Goal: Information Seeking & Learning: Learn about a topic

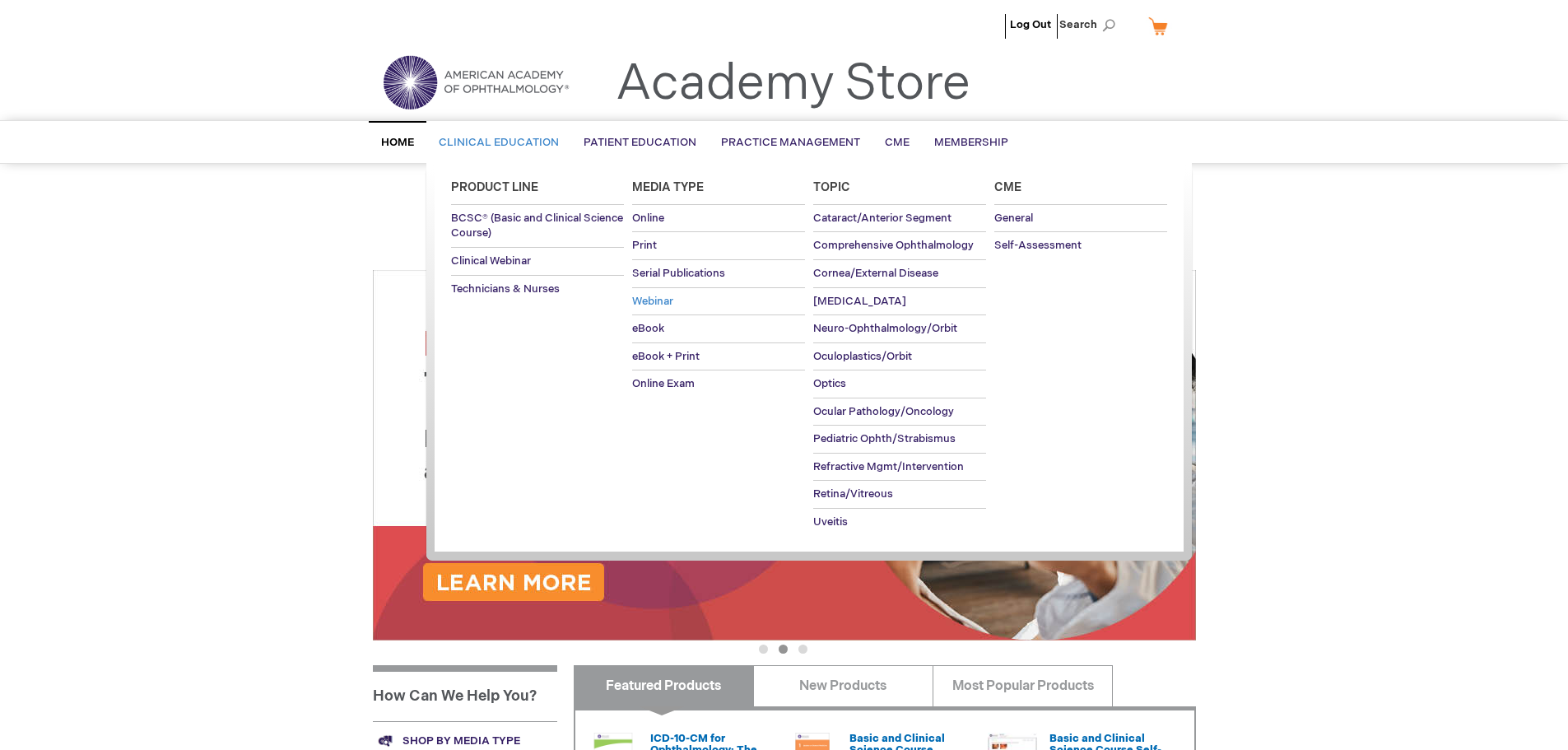
click at [655, 302] on span "Webinar" at bounding box center [653, 301] width 42 height 14
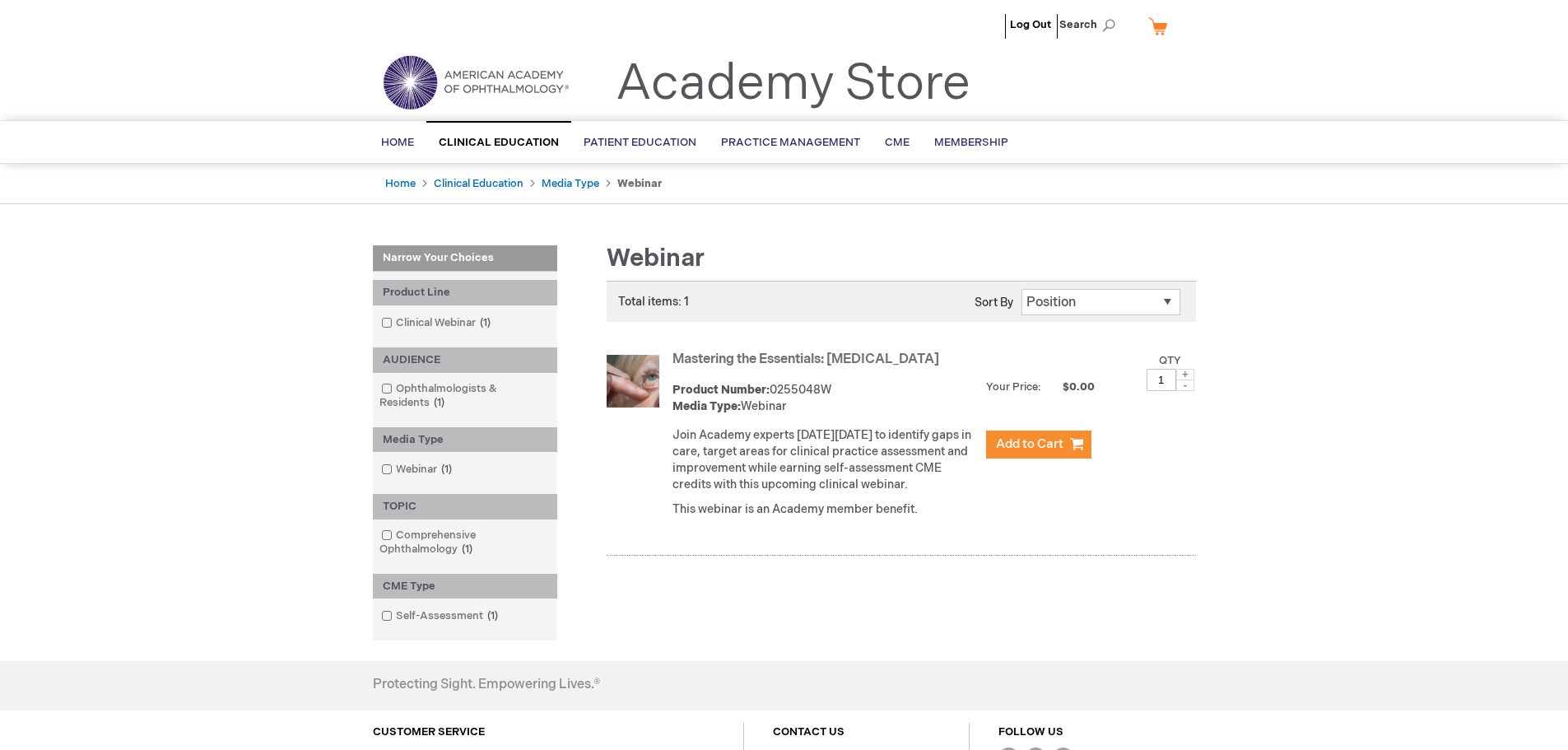
drag, startPoint x: 839, startPoint y: 384, endPoint x: 769, endPoint y: 384, distance: 70.0
click at [769, 384] on div "Product Number: 0255048W Media Type: Webinar" at bounding box center [826, 398] width 306 height 33
copy div "0255048W"
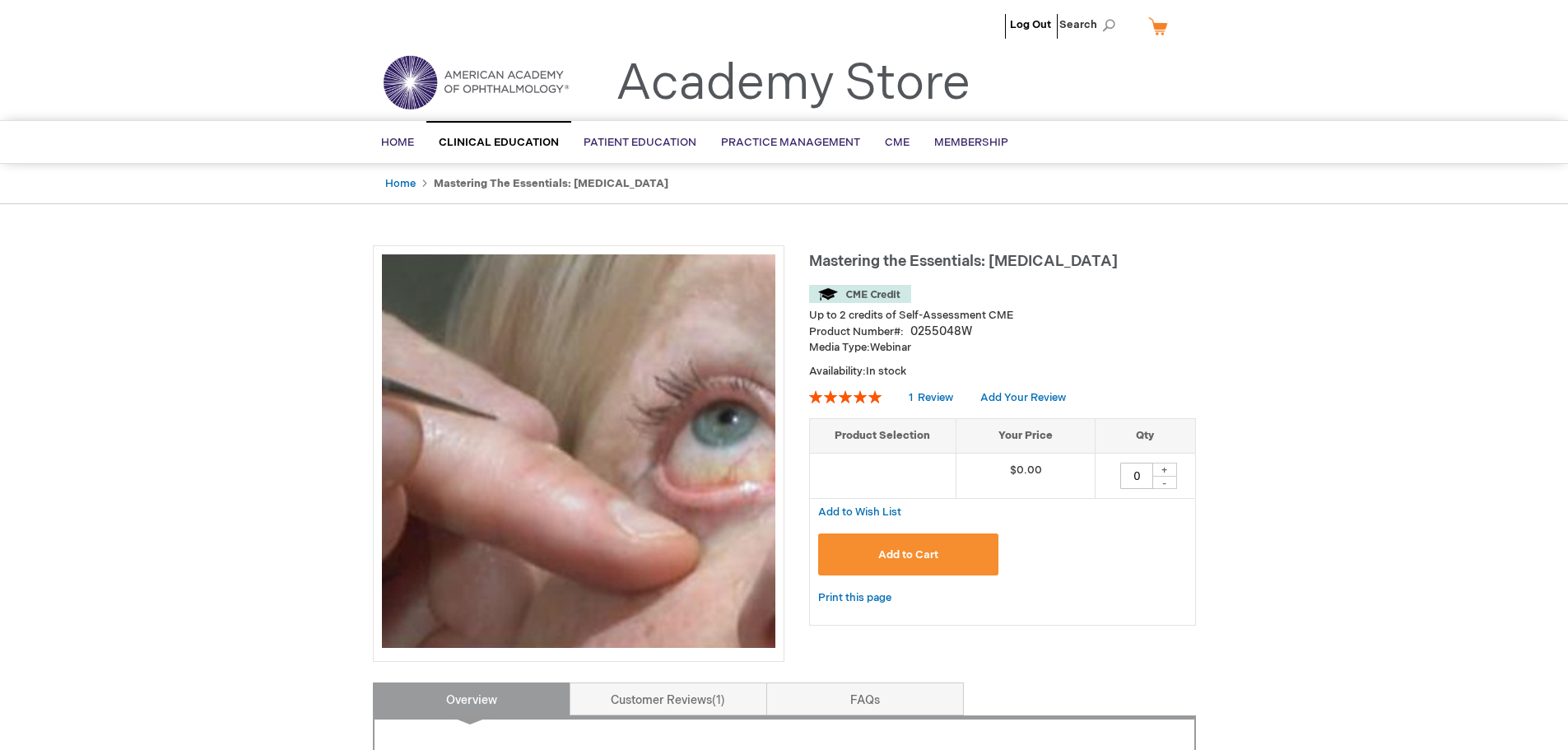
click at [1007, 261] on span "Mastering the Essentials: [MEDICAL_DATA]" at bounding box center [963, 261] width 308 height 17
drag, startPoint x: 992, startPoint y: 328, endPoint x: 912, endPoint y: 331, distance: 80.1
click at [912, 331] on div "Product Number 0255048W" at bounding box center [1003, 332] width 387 height 16
copy div "0255048W"
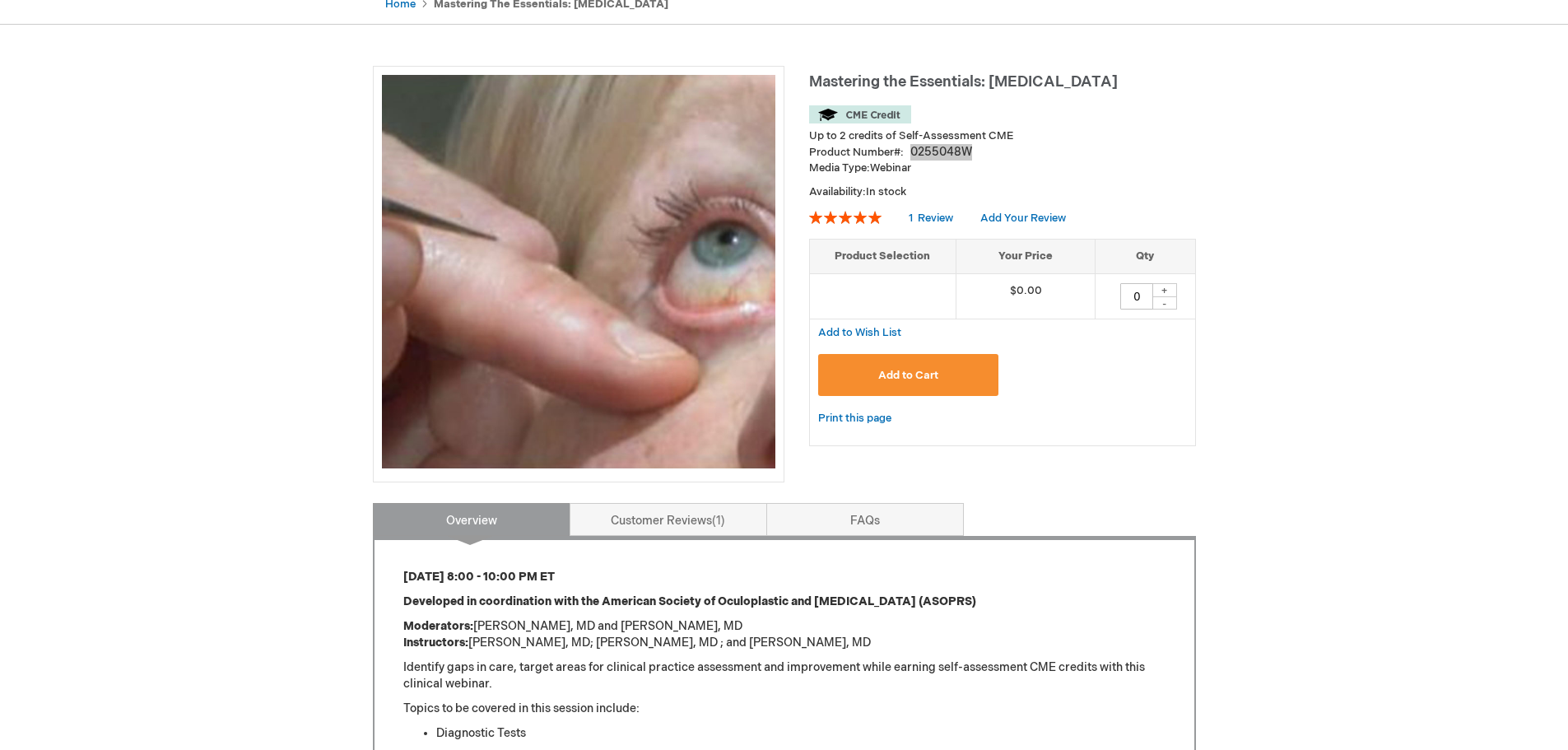
scroll to position [329, 0]
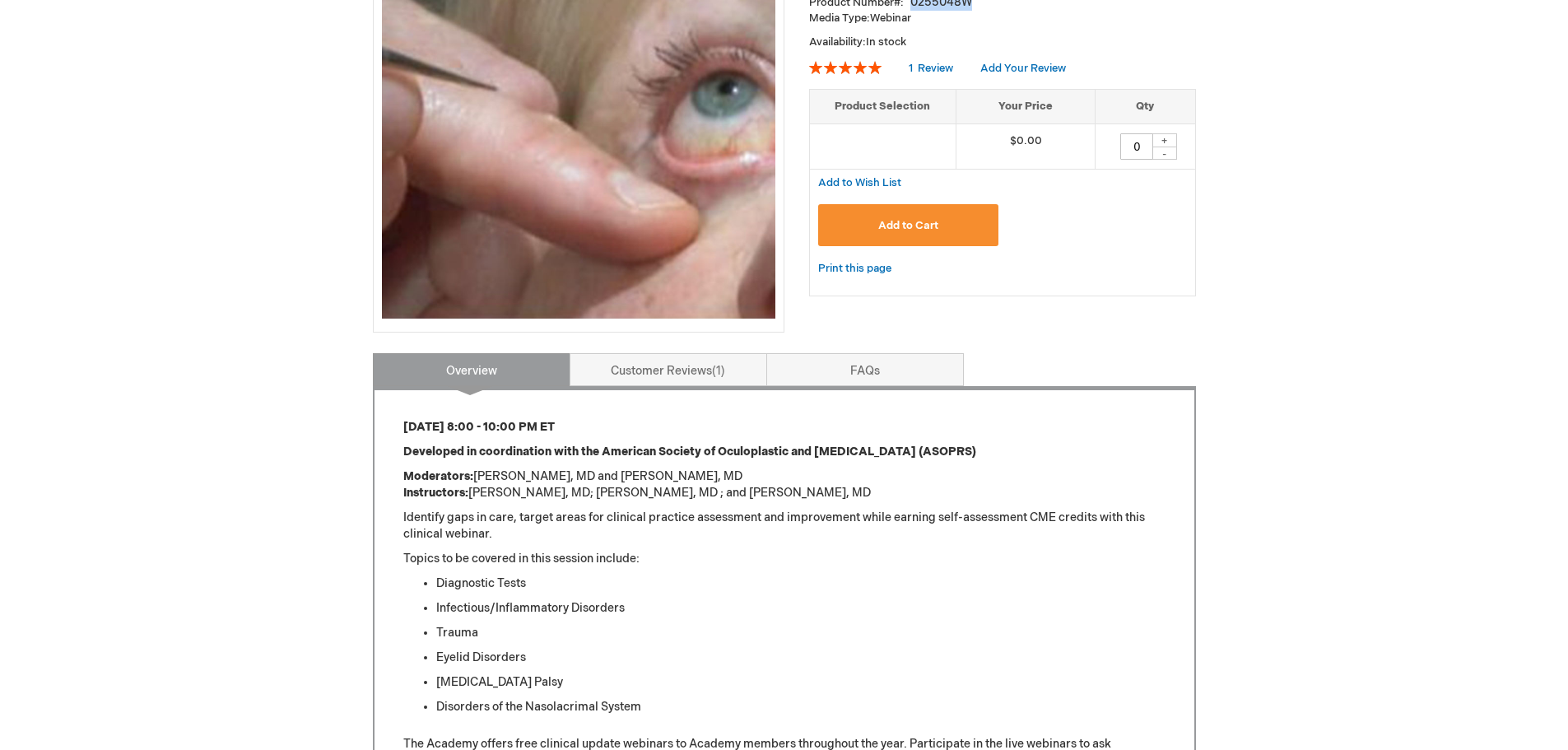
drag, startPoint x: 408, startPoint y: 421, endPoint x: 659, endPoint y: 420, distance: 251.0
click at [659, 420] on p "[DATE] 8:00 - 10:00 PM ET" at bounding box center [784, 427] width 762 height 16
copy strong "hursday, October 2 from 8:00 - 10:00 PM ET"
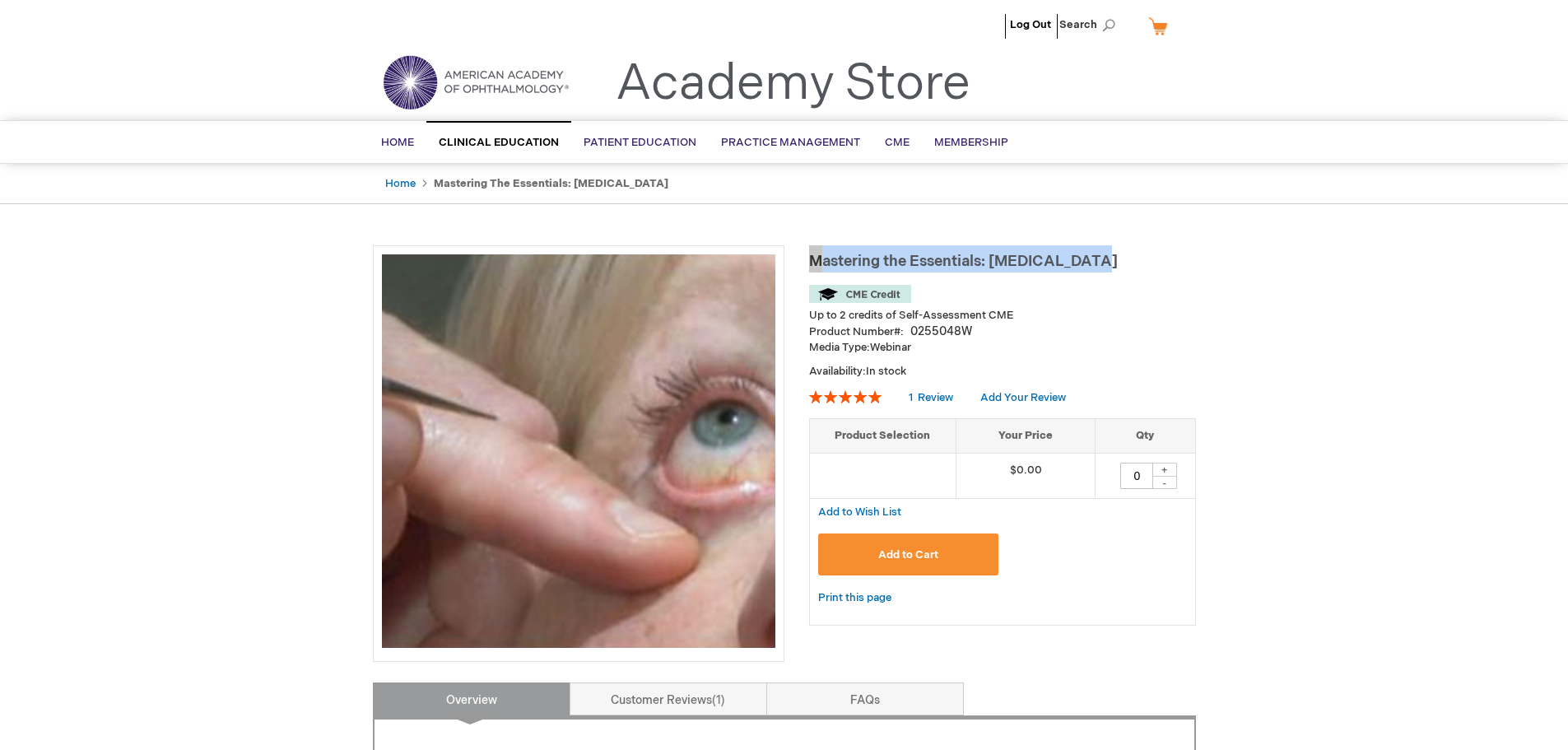
drag, startPoint x: 1111, startPoint y: 256, endPoint x: 814, endPoint y: 261, distance: 297.0
click at [814, 261] on h1 "Mastering the Essentials: Oculoplastics" at bounding box center [1003, 259] width 387 height 27
copy span "Mastering the Essentials: Oculoplastics"
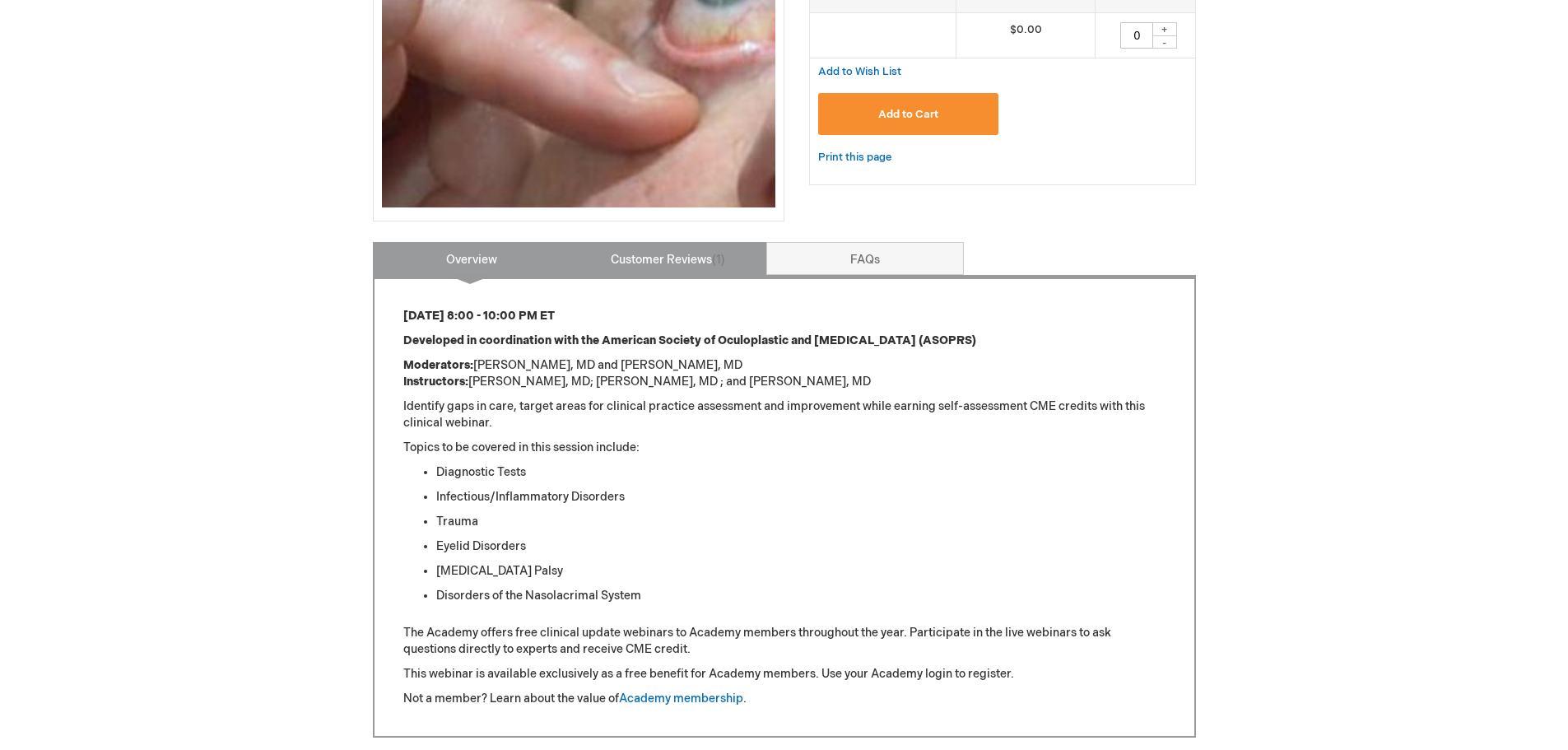
scroll to position [412, 0]
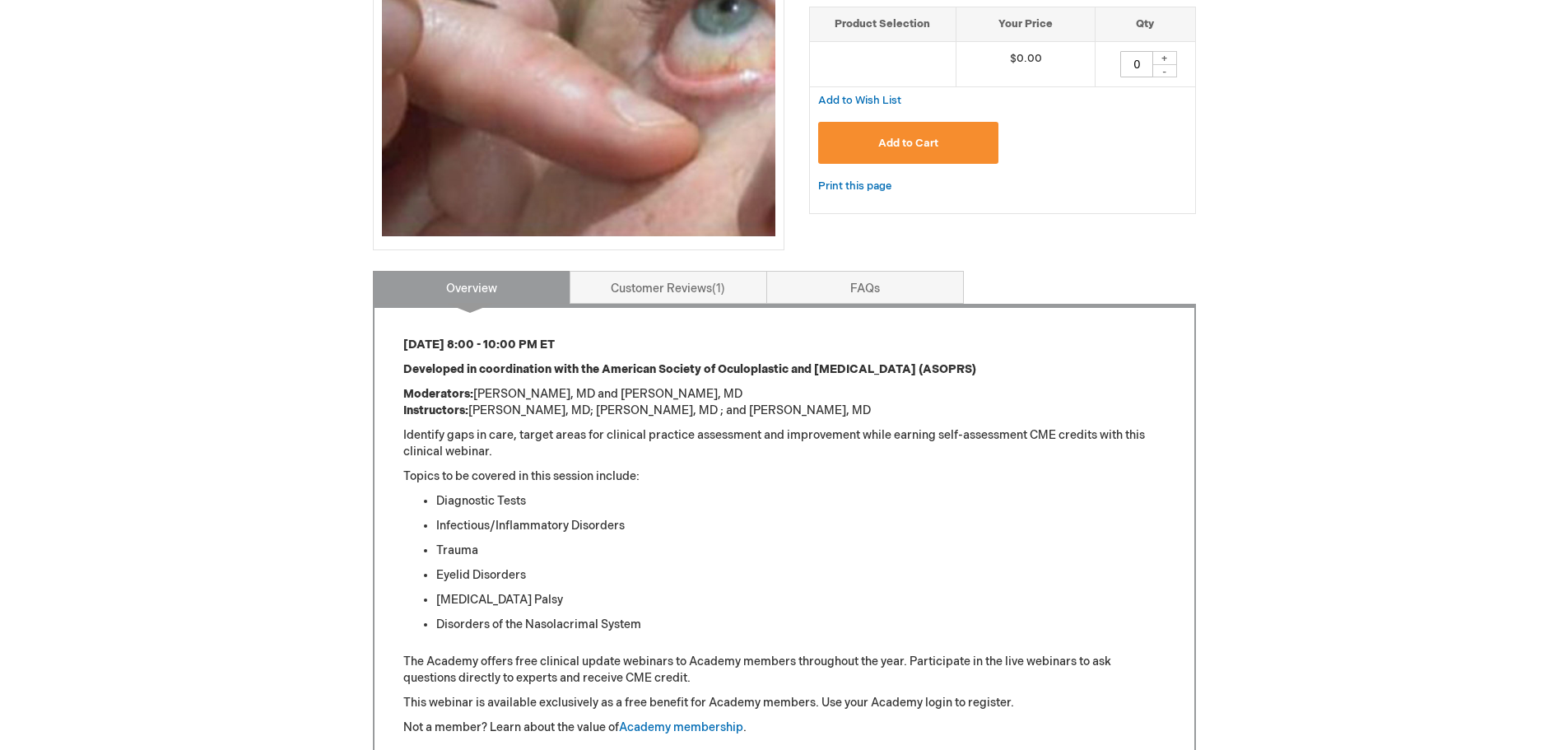
drag, startPoint x: 667, startPoint y: 339, endPoint x: 446, endPoint y: 346, distance: 221.1
click at [409, 346] on p "Thursday, October 2 from 8:00 - 10:00 PM ET" at bounding box center [784, 345] width 762 height 16
drag, startPoint x: 446, startPoint y: 346, endPoint x: 600, endPoint y: 341, distance: 154.1
click at [558, 327] on div "Thursday, October 2 from 8:00 - 10:00 PM ET Developed in coordination with the …" at bounding box center [784, 536] width 823 height 463
drag, startPoint x: 666, startPoint y: 345, endPoint x: 390, endPoint y: 335, distance: 276.2
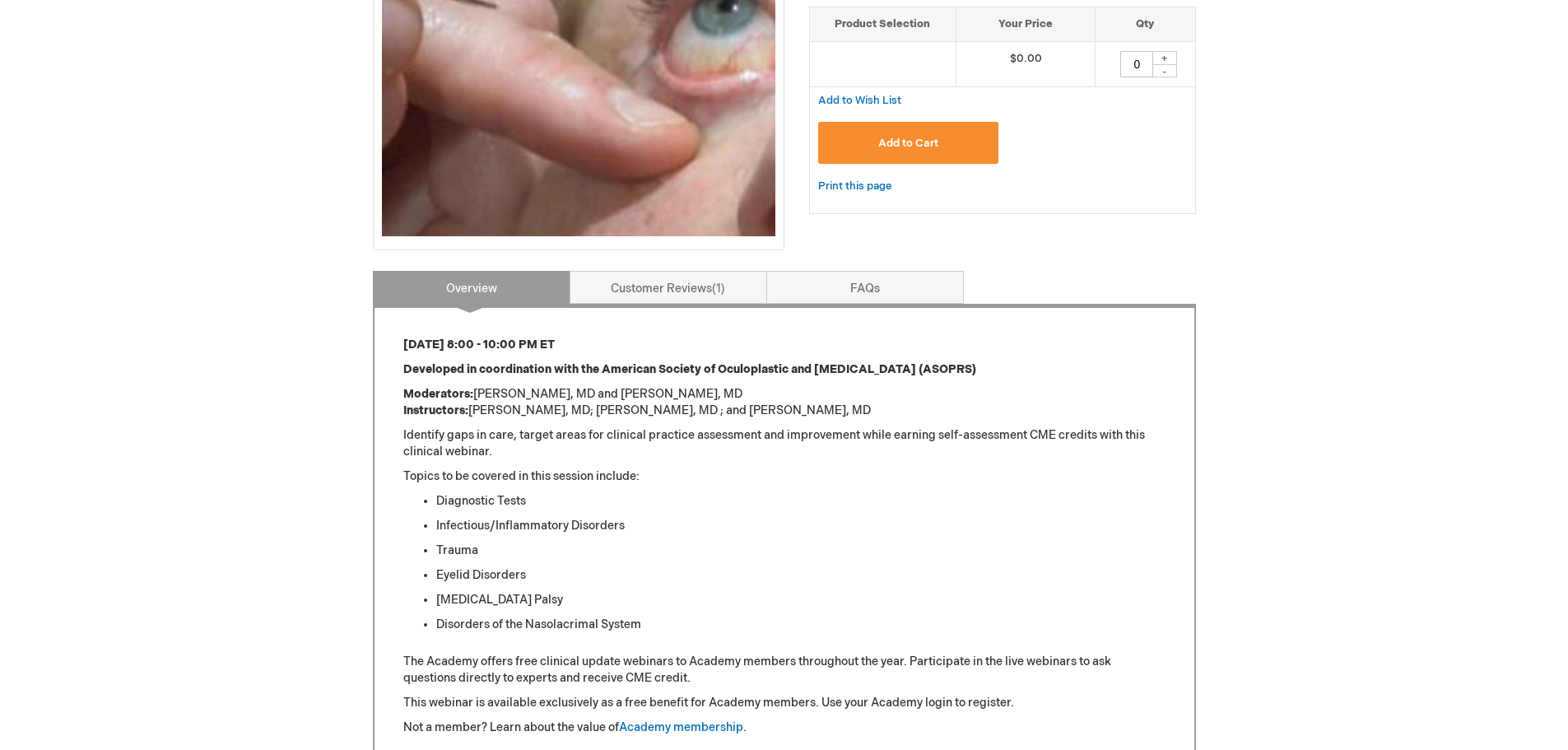
click at [390, 335] on div "Thursday, October 2 from 8:00 - 10:00 PM ET Developed in coordination with the …" at bounding box center [784, 536] width 823 height 463
copy strong "Thursday, October 2 from 8:00 - 10:00 PM ET"
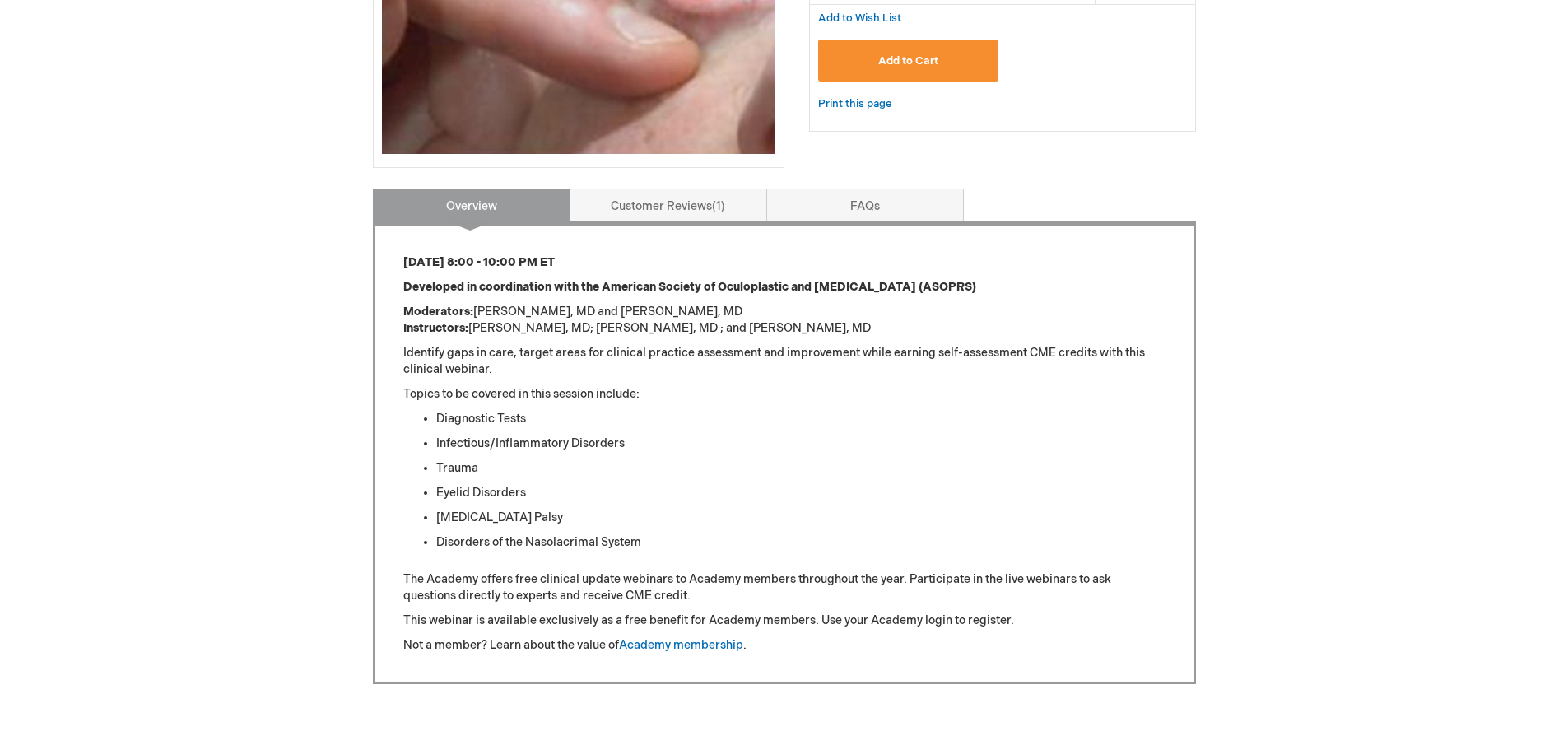
scroll to position [82, 0]
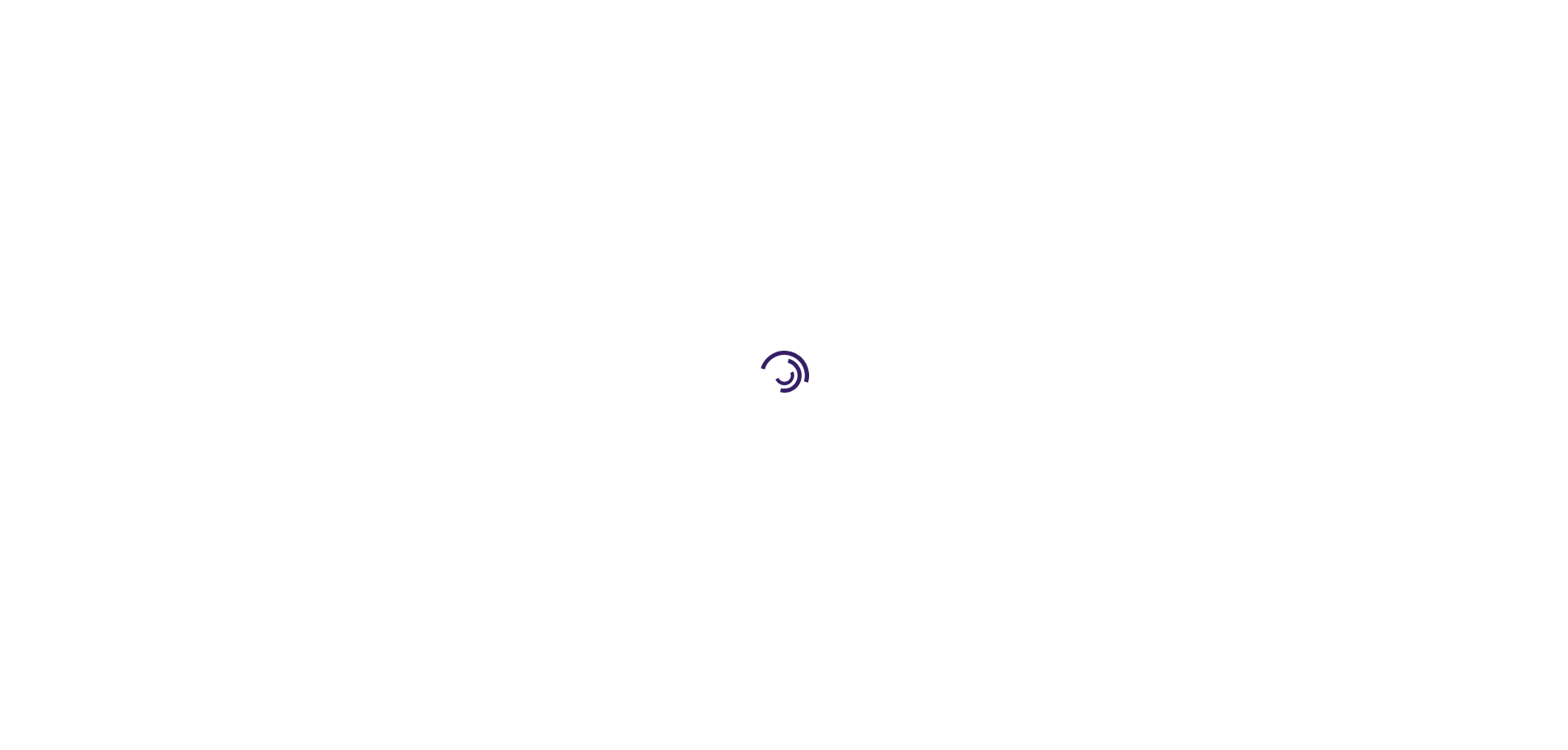
type input "0"
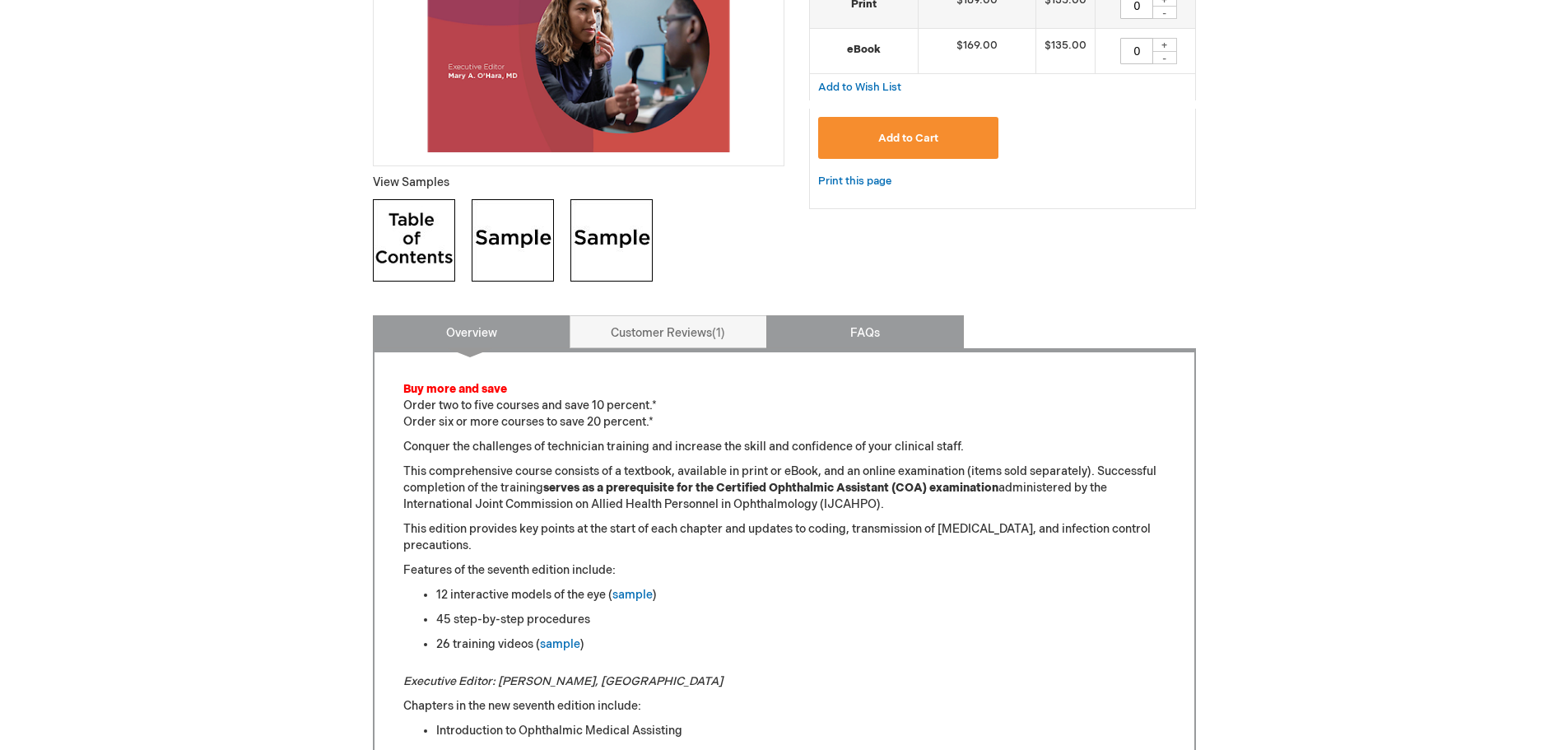
click at [877, 332] on link "FAQs" at bounding box center [865, 332] width 198 height 33
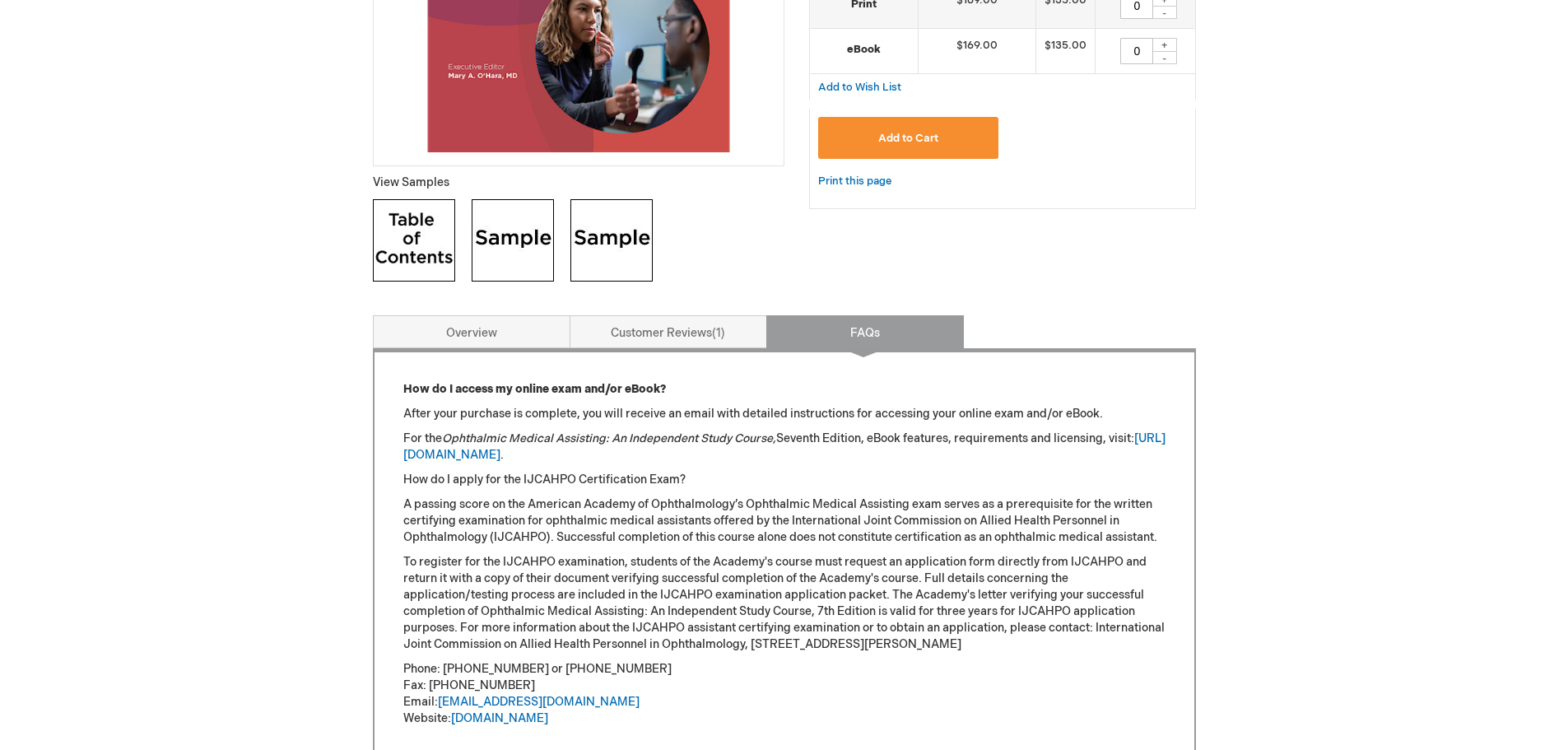
scroll to position [810, 0]
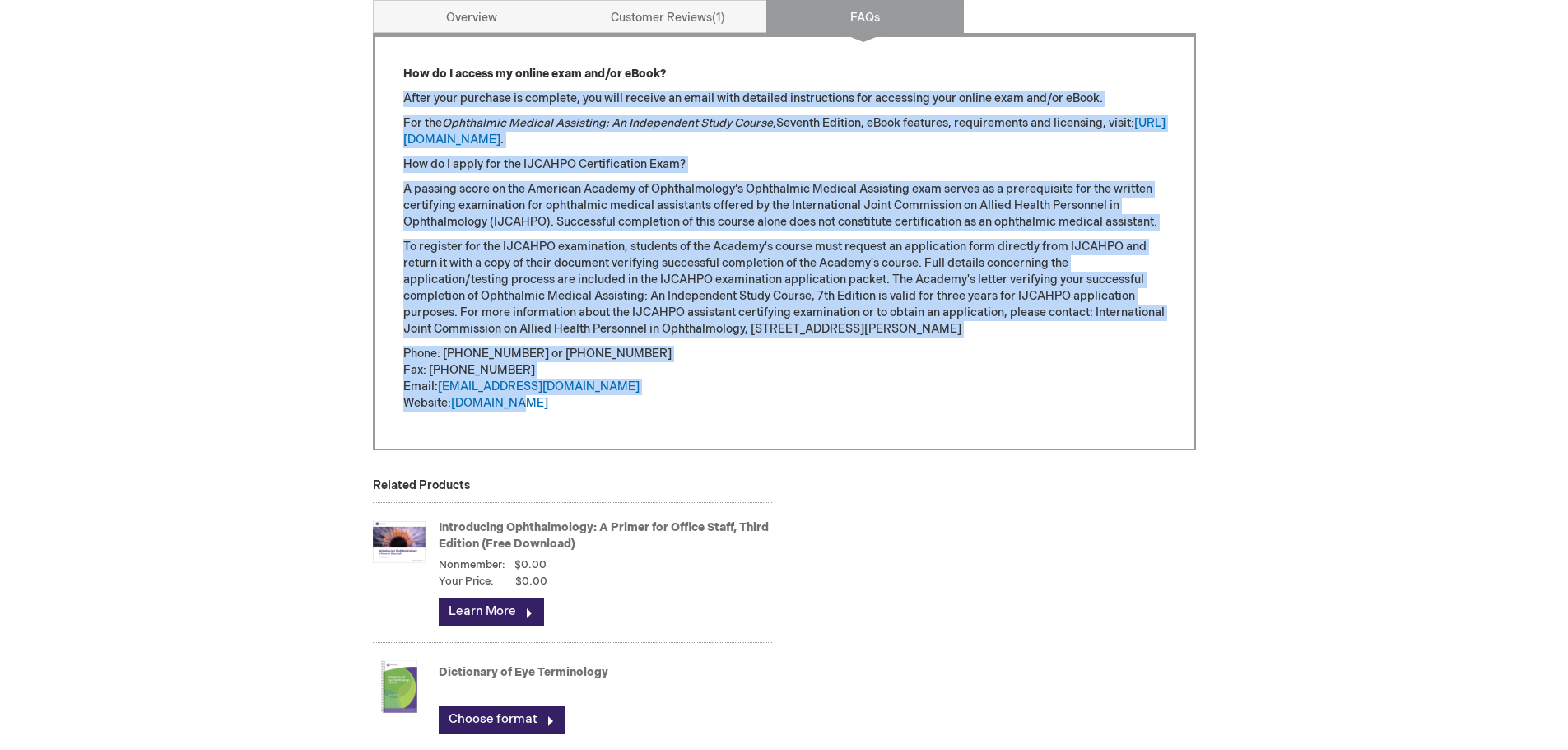
drag, startPoint x: 404, startPoint y: 95, endPoint x: 833, endPoint y: 406, distance: 529.9
click at [833, 406] on div "How do I access my online exam and/or eBook? After your purchase is complete, y…" at bounding box center [784, 239] width 762 height 346
copy div "Lorem ipsu dolorsit am consecte, adi elit seddoei te incid utla etdolore magnaa…"
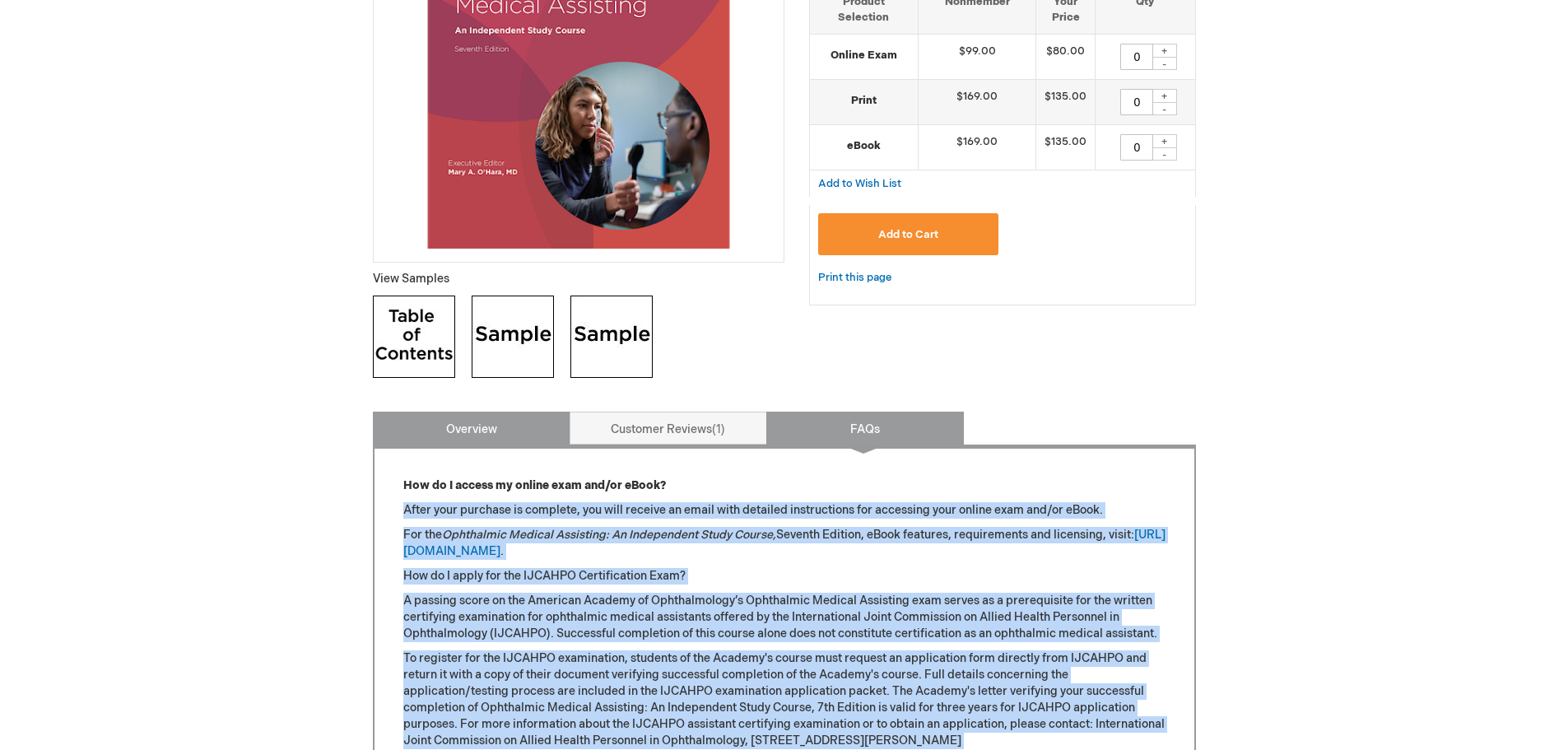
click at [426, 431] on link "Overview" at bounding box center [471, 428] width 198 height 33
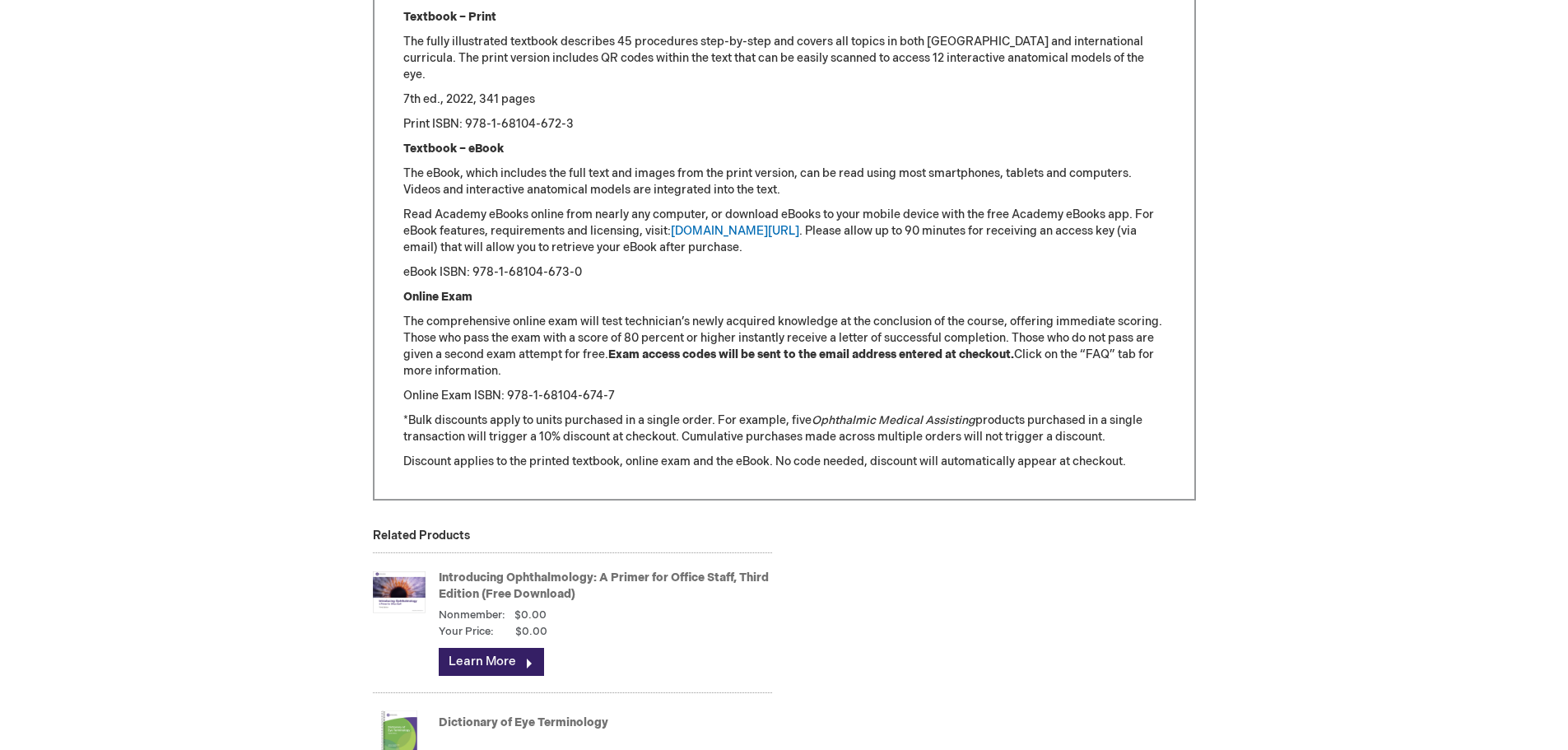
scroll to position [1881, 0]
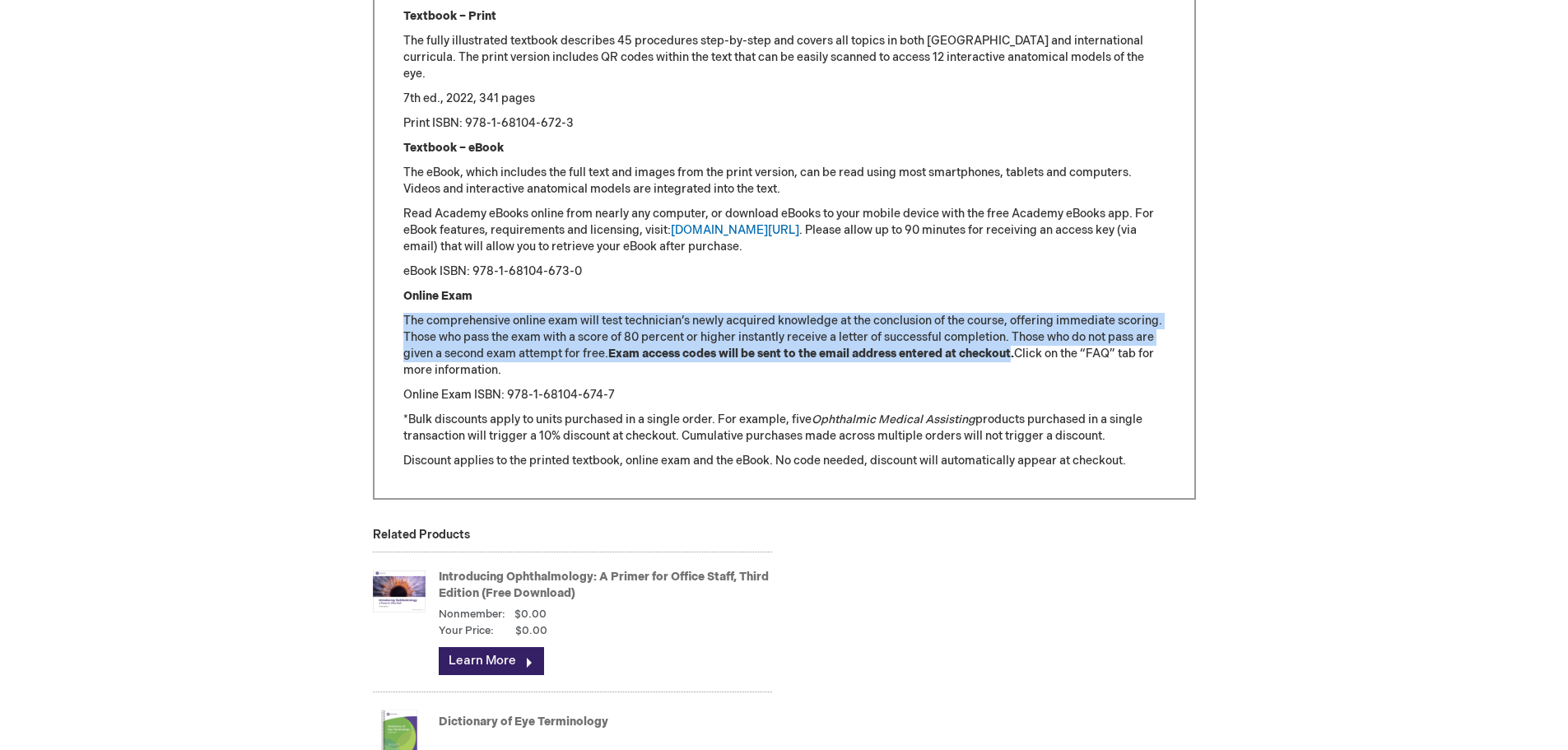
drag, startPoint x: 405, startPoint y: 318, endPoint x: 1016, endPoint y: 352, distance: 611.9
click at [1016, 352] on p "The comprehensive online exam will test technician’s newly acquired knowledge a…" at bounding box center [784, 346] width 762 height 66
copy p "The comprehensive online exam will test technician’s newly acquired knowledge a…"
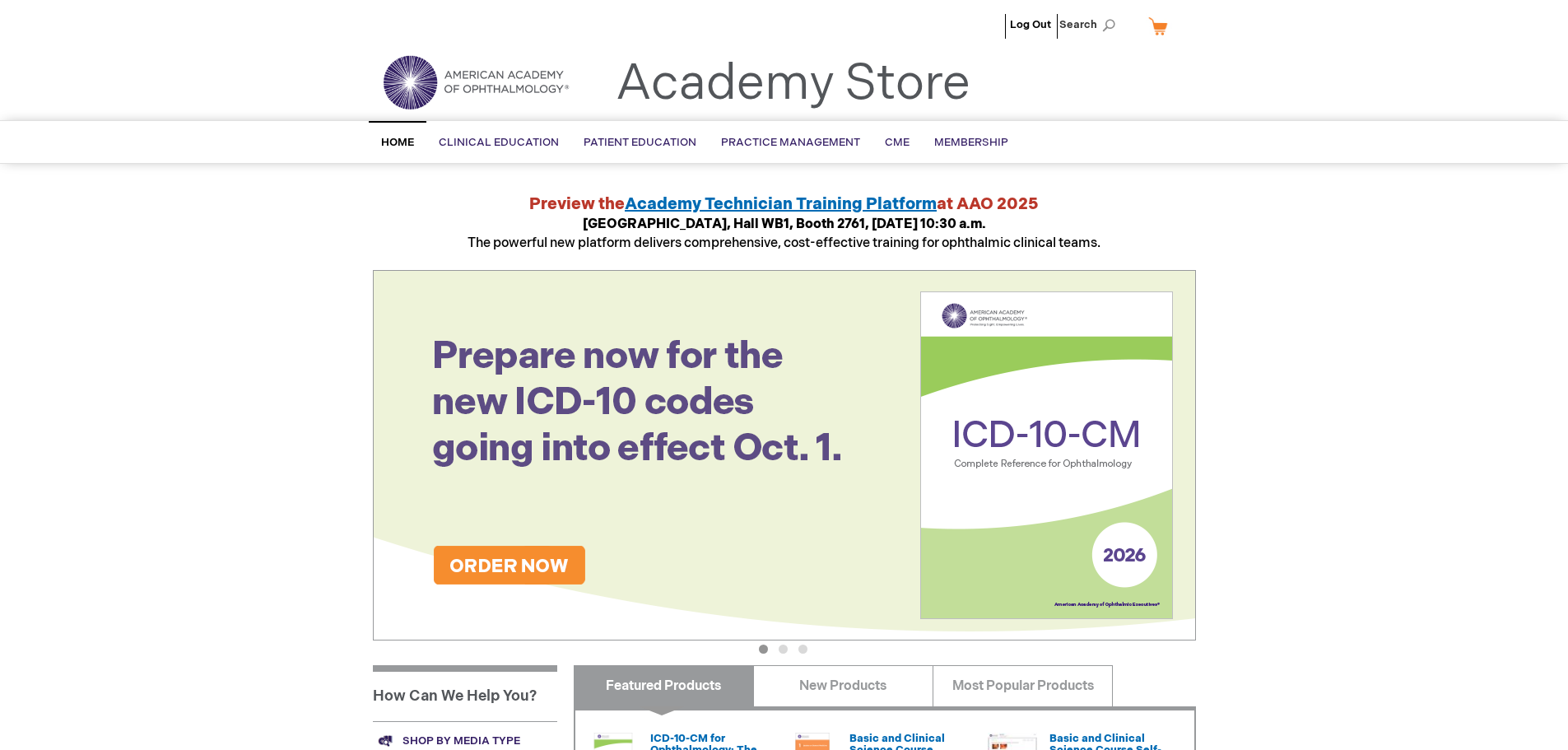
click at [552, 461] on img at bounding box center [784, 456] width 823 height 371
